Goal: Information Seeking & Learning: Learn about a topic

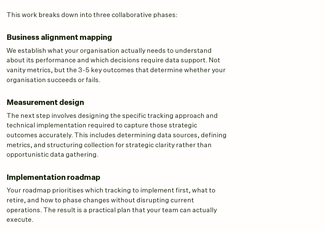
scroll to position [381, 0]
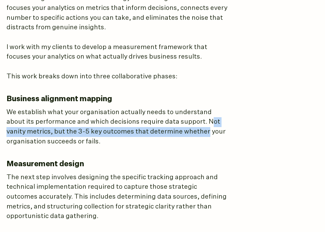
drag, startPoint x: 188, startPoint y: 112, endPoint x: 182, endPoint y: 124, distance: 13.4
click at [182, 124] on p "We establish what your organisation actually needs to understand about its perf…" at bounding box center [116, 127] width 221 height 39
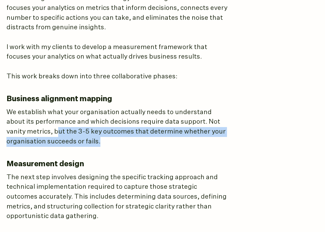
drag, startPoint x: 35, startPoint y: 122, endPoint x: 106, endPoint y: 137, distance: 72.4
click at [106, 137] on article "Measurement Strategy Track the right metrics, make the right decisions Most ana…" at bounding box center [162, 72] width 312 height 721
drag, startPoint x: 113, startPoint y: 135, endPoint x: 33, endPoint y: 122, distance: 81.8
click at [33, 122] on p "We establish what your organisation actually needs to understand about its perf…" at bounding box center [116, 127] width 221 height 39
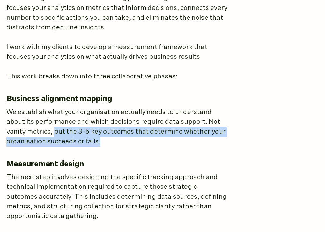
copy p "but the 3-5 key outcomes that determine whether your organisation succeeds or f…"
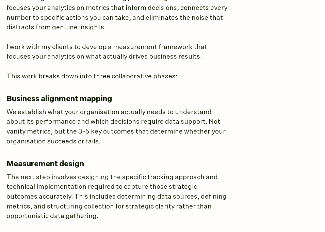
click at [66, 132] on p "We establish what your organisation actually needs to understand about its perf…" at bounding box center [116, 127] width 221 height 39
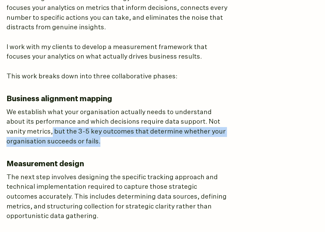
drag, startPoint x: 32, startPoint y: 123, endPoint x: 115, endPoint y: 133, distance: 83.4
click at [115, 134] on p "We establish what your organisation actually needs to understand about its perf…" at bounding box center [116, 127] width 221 height 39
copy p "but the 3-5 key outcomes that determine whether your organisation succeeds or f…"
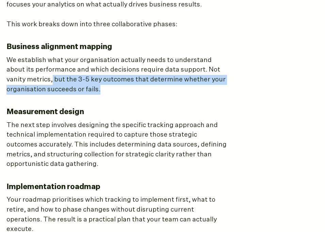
scroll to position [435, 0]
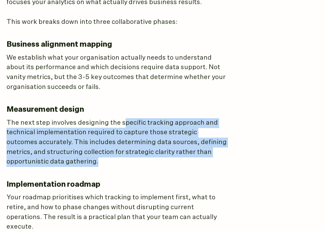
drag, startPoint x: 121, startPoint y: 114, endPoint x: 112, endPoint y: 154, distance: 40.8
click at [112, 154] on p "The next step involves designing the specific tracking approach and technical i…" at bounding box center [116, 142] width 221 height 49
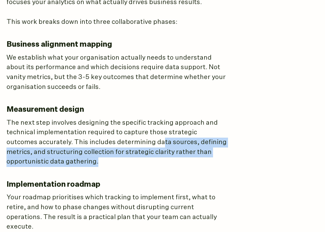
drag, startPoint x: 130, startPoint y: 133, endPoint x: 119, endPoint y: 151, distance: 21.1
click at [119, 151] on p "The next step involves designing the specific tracking approach and technical i…" at bounding box center [116, 142] width 221 height 49
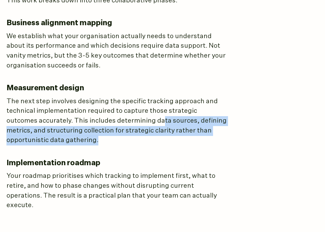
scroll to position [456, 0]
